Goal: Information Seeking & Learning: Find specific fact

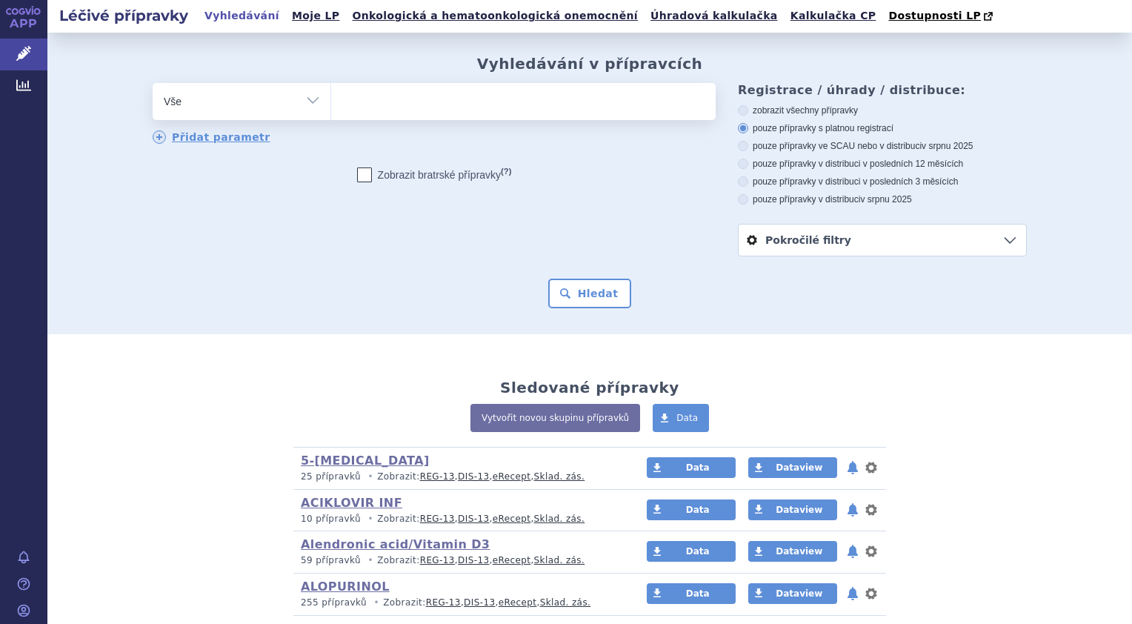
click at [310, 102] on select "Vše Přípravek/SUKL kód MAH VPOIS ATC/Aktivní látka Léková forma Síla" at bounding box center [242, 99] width 178 height 33
select select "filter-atc-group"
click at [153, 84] on select "Vše Přípravek/SUKL kód MAH VPOIS ATC/Aktivní látka Léková forma Síla" at bounding box center [242, 99] width 178 height 33
click at [376, 109] on ul at bounding box center [523, 98] width 385 height 31
click at [331, 109] on select at bounding box center [330, 100] width 1 height 37
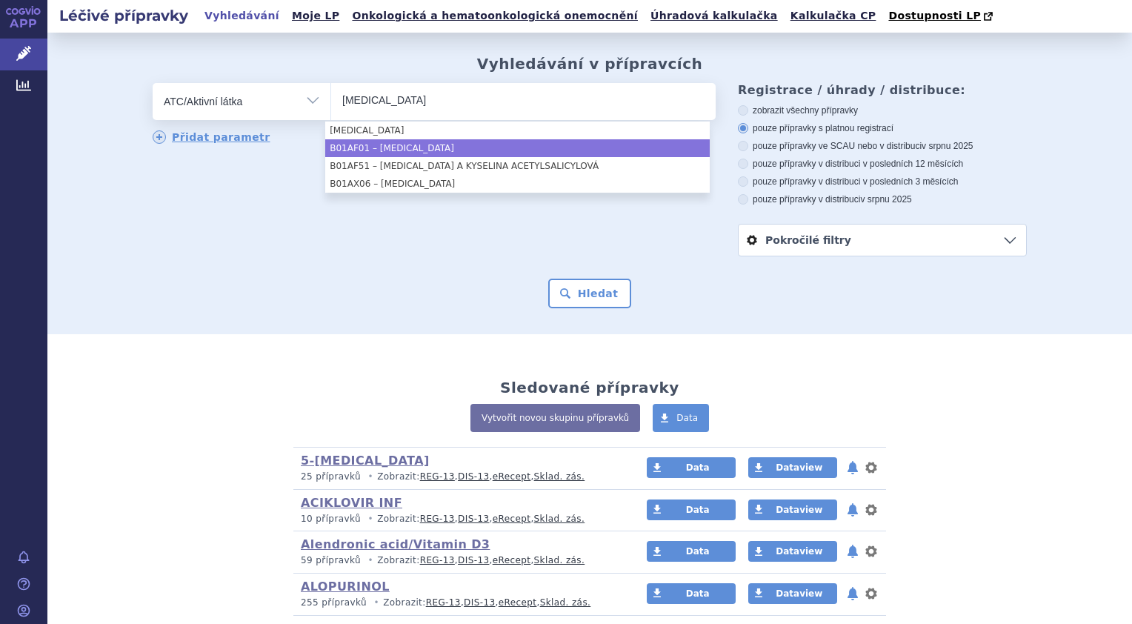
type input "rivaroxaban"
select select "B01AF01"
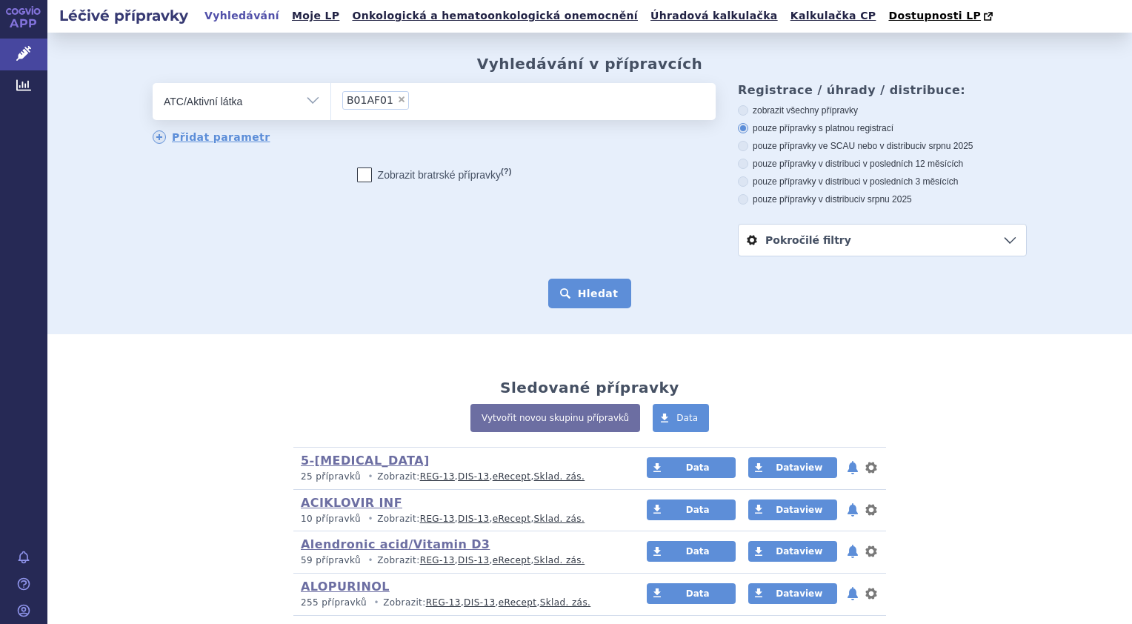
click at [579, 298] on button "Hledat" at bounding box center [590, 294] width 84 height 30
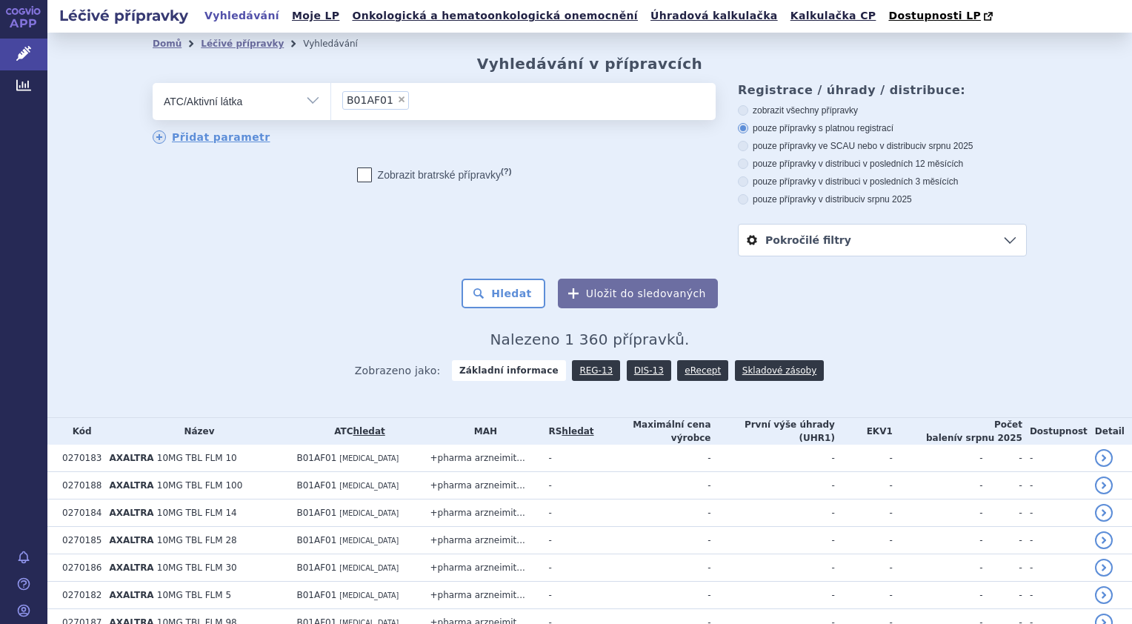
click at [738, 198] on icon at bounding box center [743, 199] width 10 height 10
click at [740, 198] on input "pouze přípravky v distribuci v srpnu 2025" at bounding box center [745, 201] width 10 height 10
radio input "true"
click at [512, 293] on button "Hledat" at bounding box center [504, 294] width 84 height 30
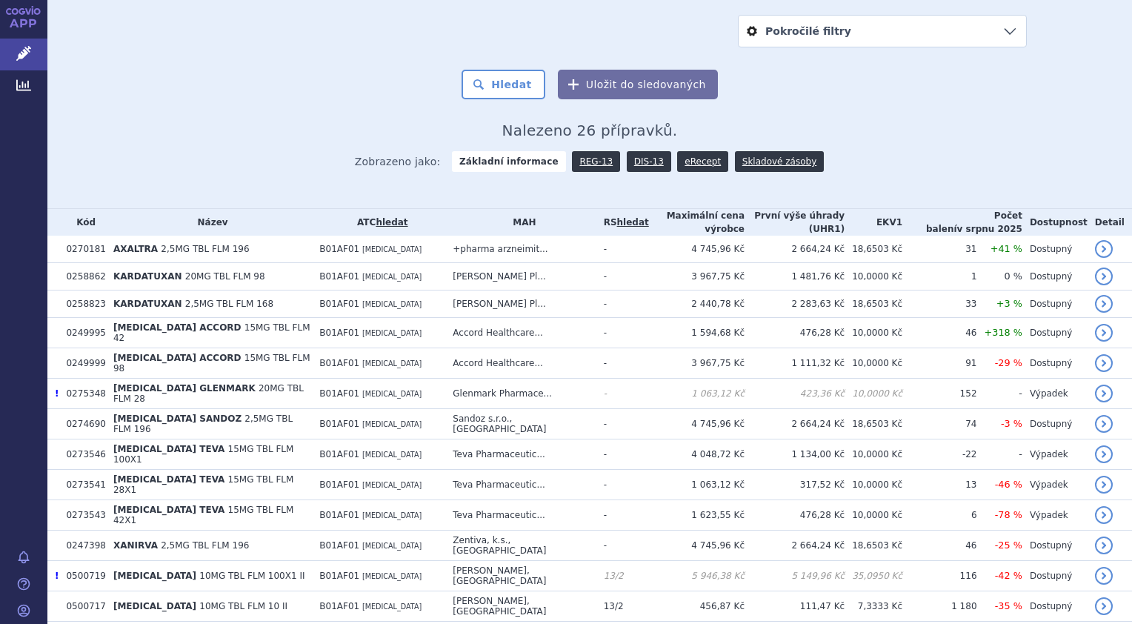
scroll to position [202, 0]
